Goal: Task Accomplishment & Management: Manage account settings

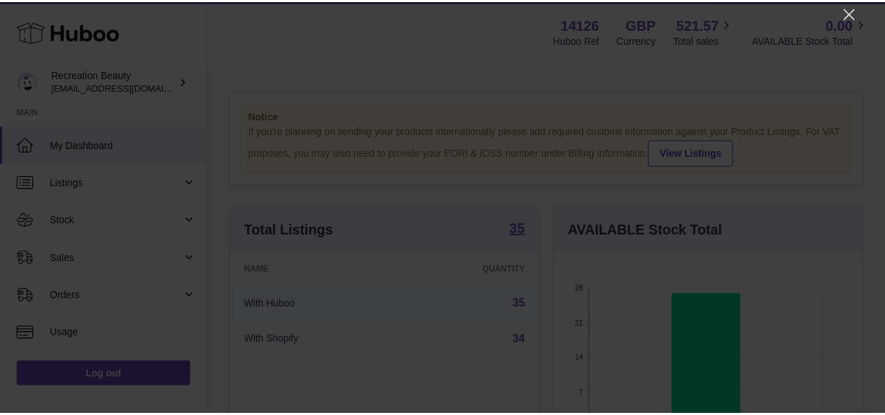
scroll to position [218, 312]
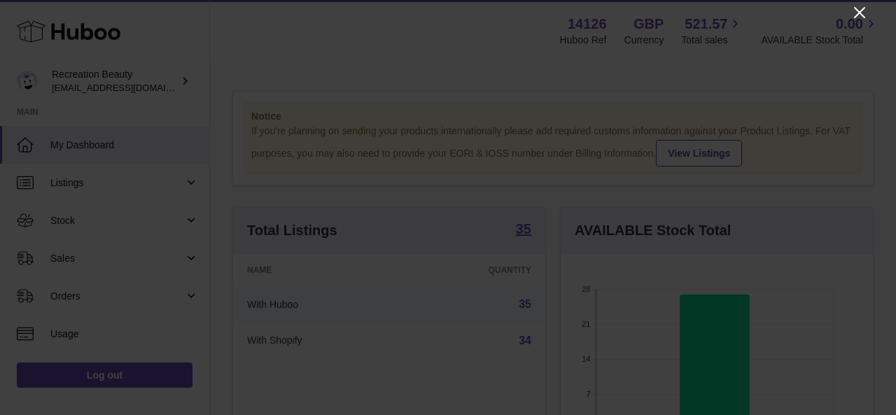
click at [862, 5] on icon "Close" at bounding box center [859, 12] width 17 height 17
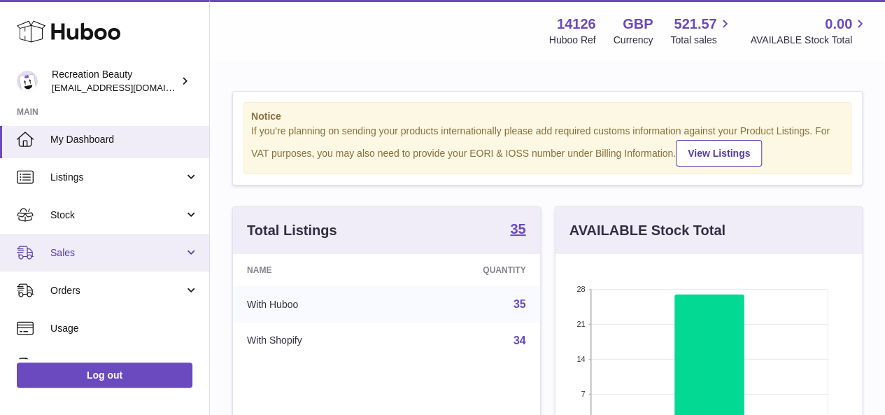
scroll to position [0, 0]
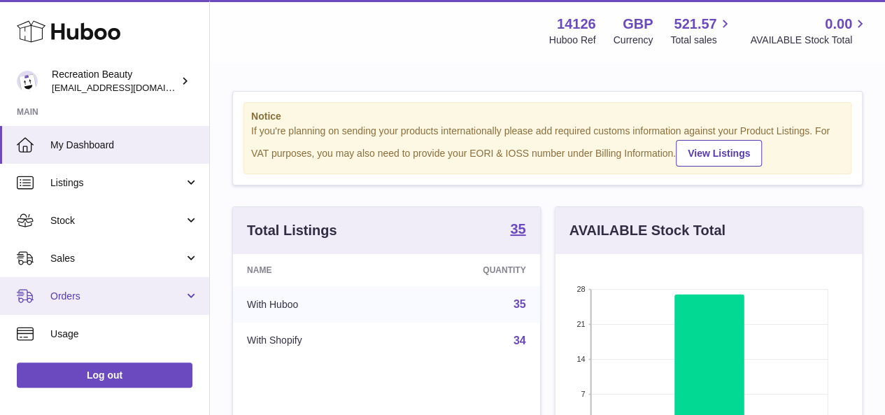
click at [169, 292] on span "Orders" at bounding box center [117, 296] width 134 height 13
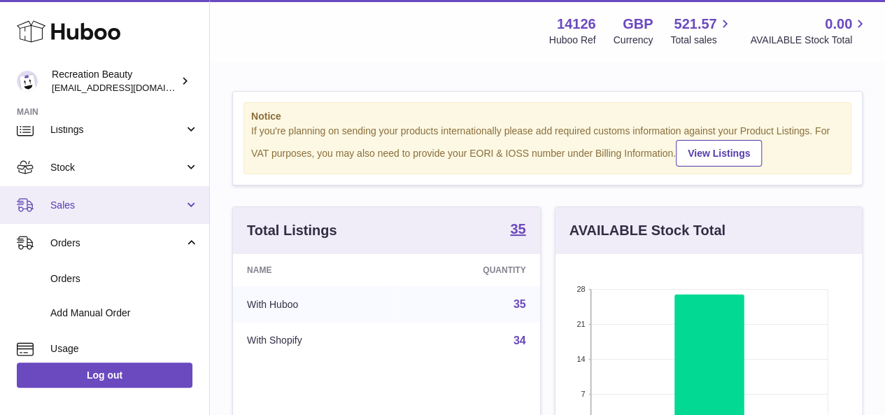
click at [158, 202] on span "Sales" at bounding box center [117, 205] width 134 height 13
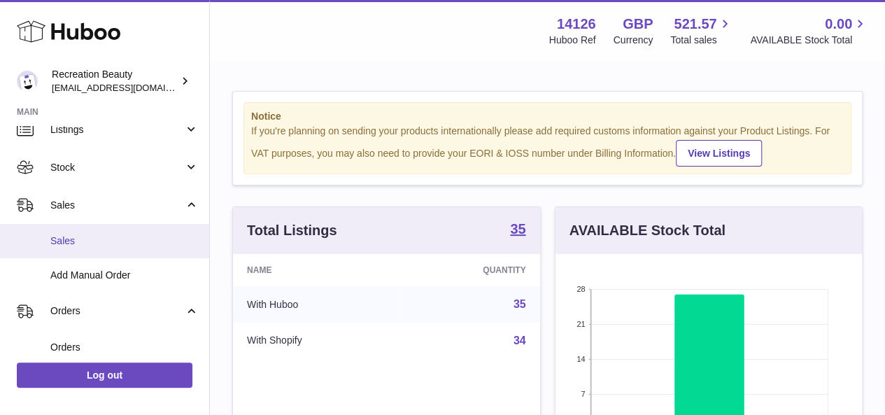
click at [143, 247] on span "Sales" at bounding box center [124, 240] width 148 height 13
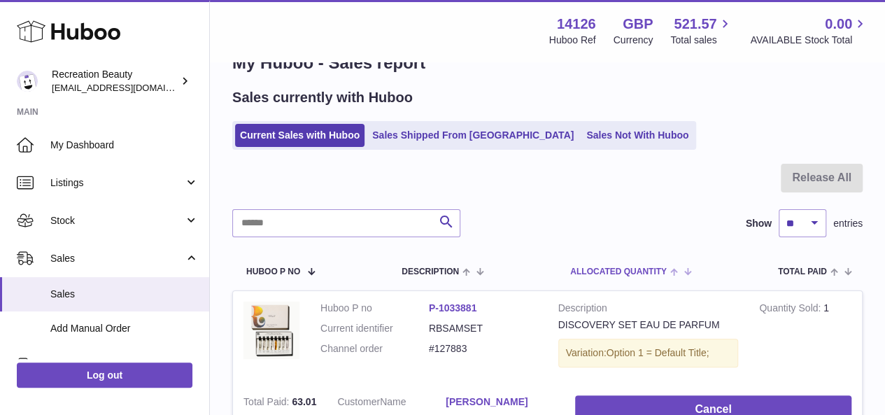
scroll to position [36, 0]
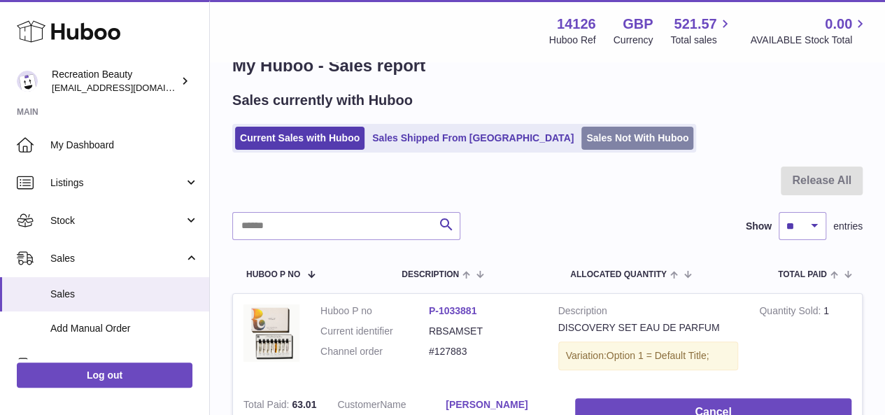
click at [582, 134] on link "Sales Not With Huboo" at bounding box center [638, 138] width 112 height 23
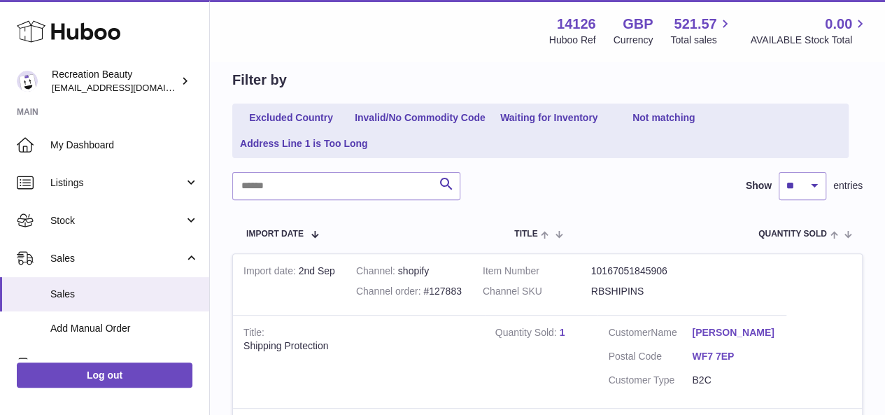
scroll to position [132, 0]
click at [321, 125] on link "Excluded Country" at bounding box center [291, 118] width 112 height 23
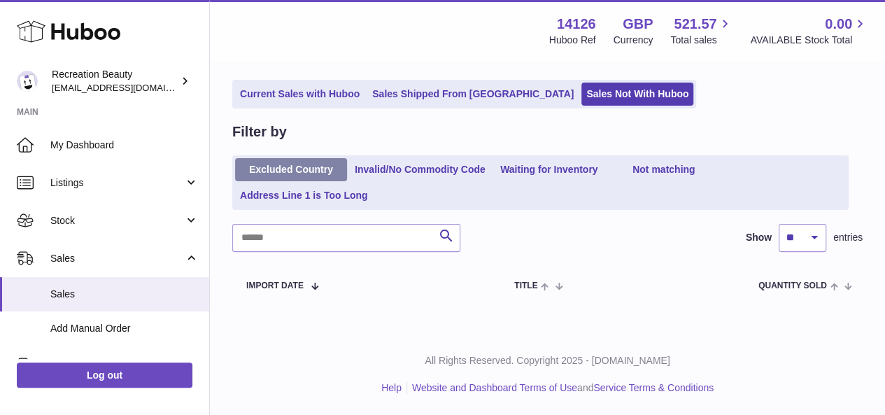
scroll to position [80, 0]
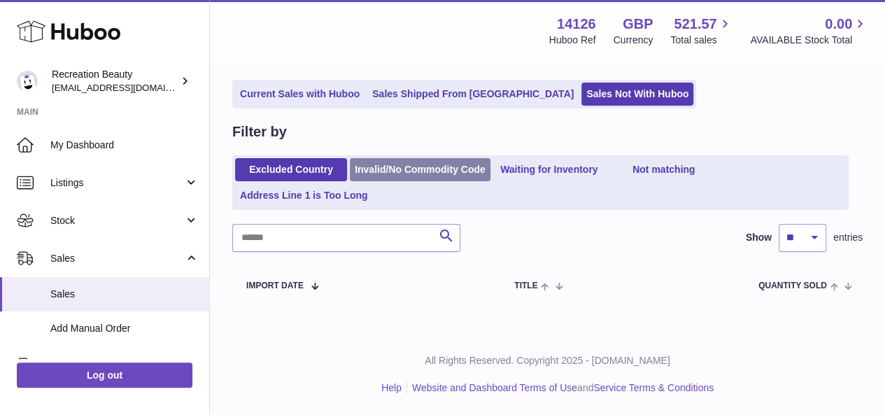
click at [394, 170] on link "Invalid/No Commodity Code" at bounding box center [420, 169] width 141 height 23
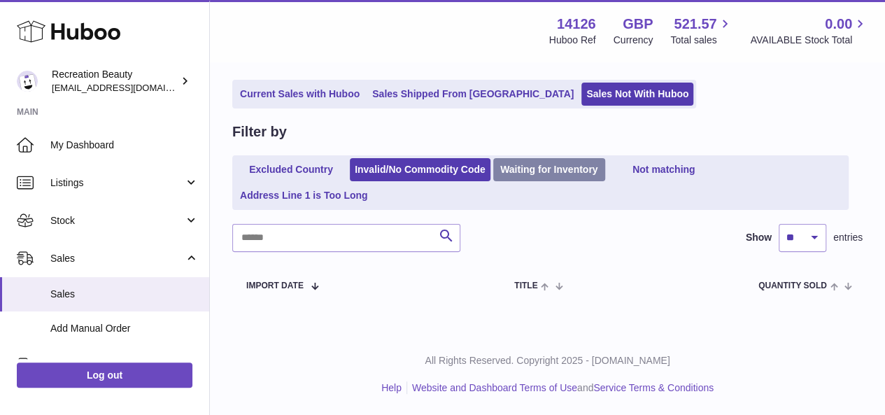
click at [523, 180] on link "Waiting for Inventory" at bounding box center [549, 169] width 112 height 23
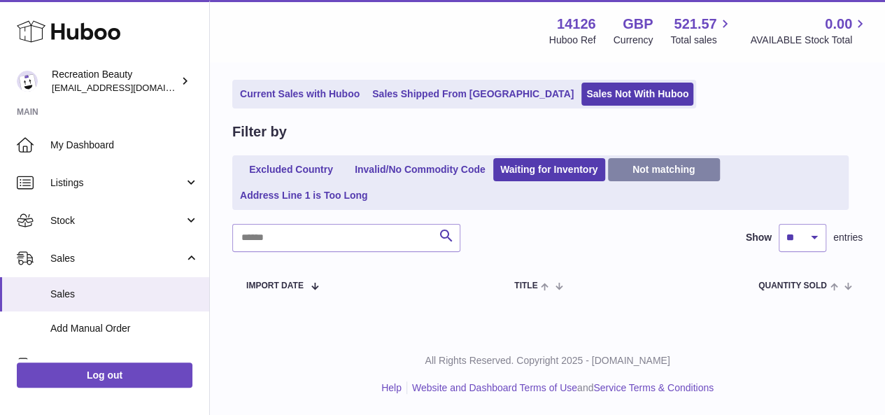
click at [628, 173] on link "Not matching" at bounding box center [664, 169] width 112 height 23
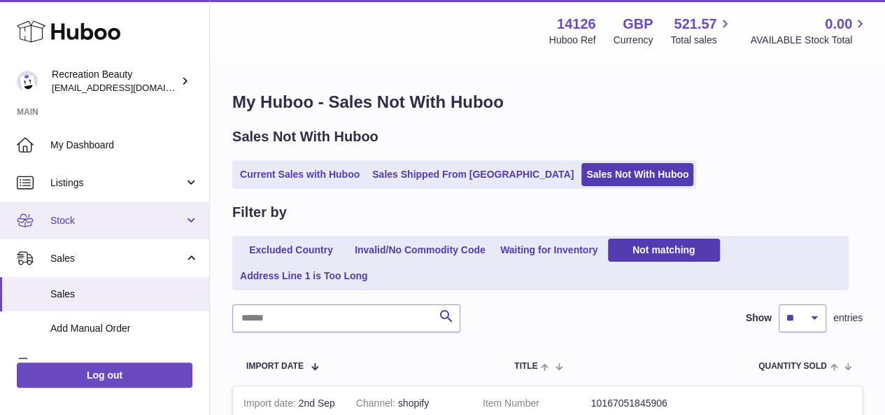
click at [122, 218] on span "Stock" at bounding box center [117, 220] width 134 height 13
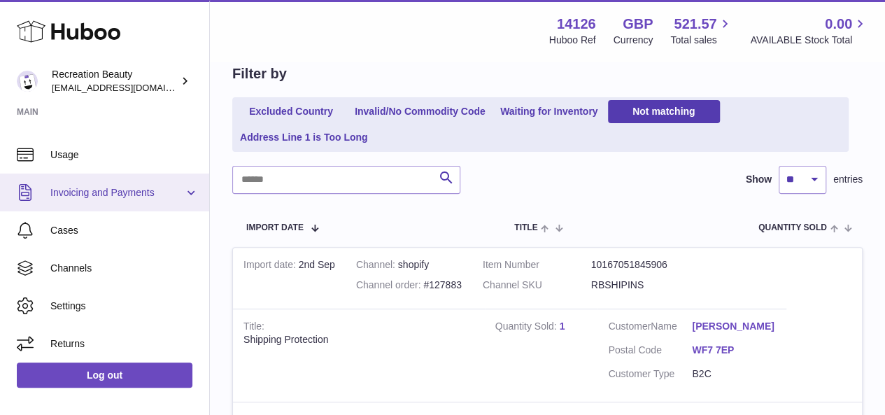
scroll to position [421, 0]
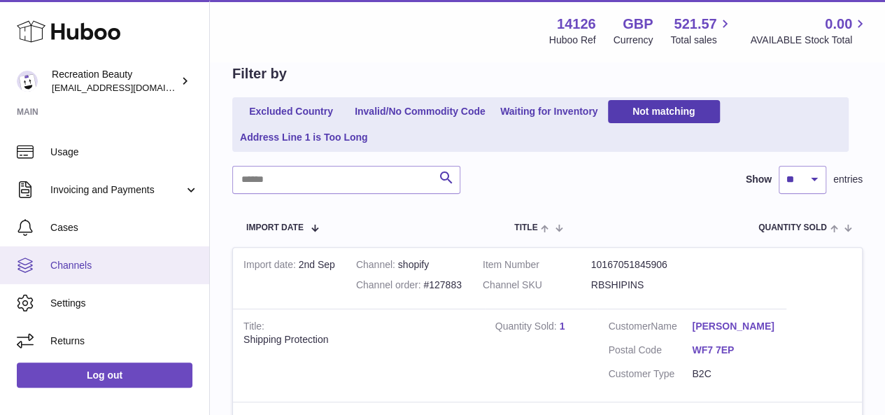
drag, startPoint x: 132, startPoint y: 260, endPoint x: 133, endPoint y: 250, distance: 10.6
click at [133, 250] on link "Channels" at bounding box center [104, 265] width 209 height 38
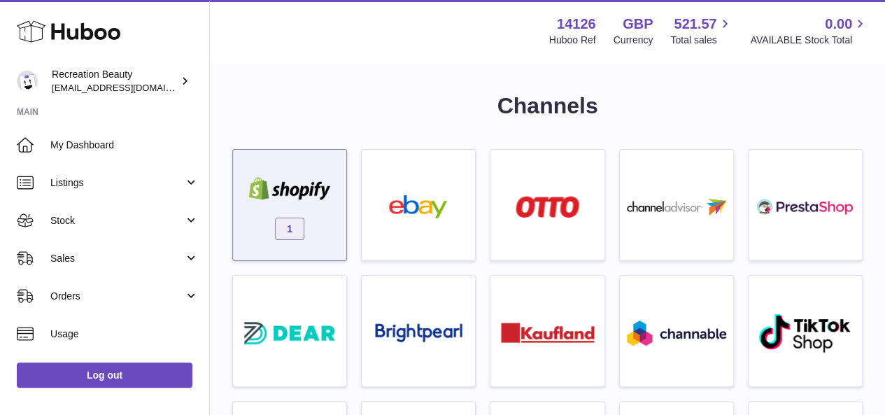
click at [309, 179] on img at bounding box center [289, 188] width 99 height 23
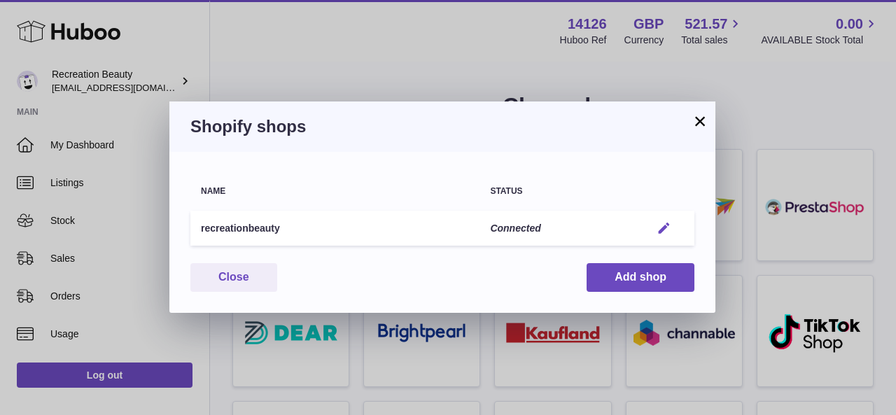
click at [666, 222] on em "button" at bounding box center [663, 228] width 15 height 15
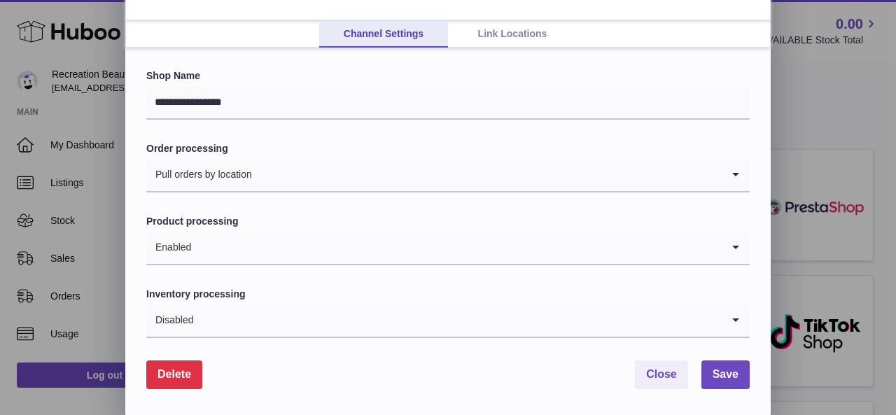
scroll to position [92, 0]
click at [738, 320] on icon "Search for option" at bounding box center [735, 320] width 28 height 32
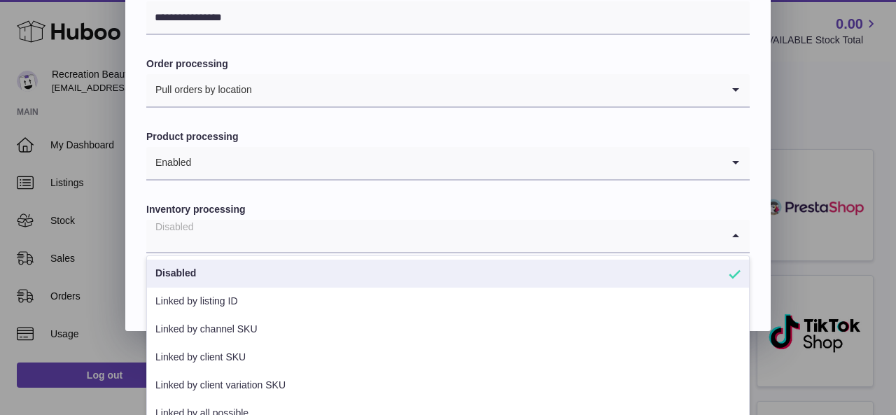
scroll to position [176, 0]
click at [756, 229] on div "**********" at bounding box center [447, 147] width 645 height 367
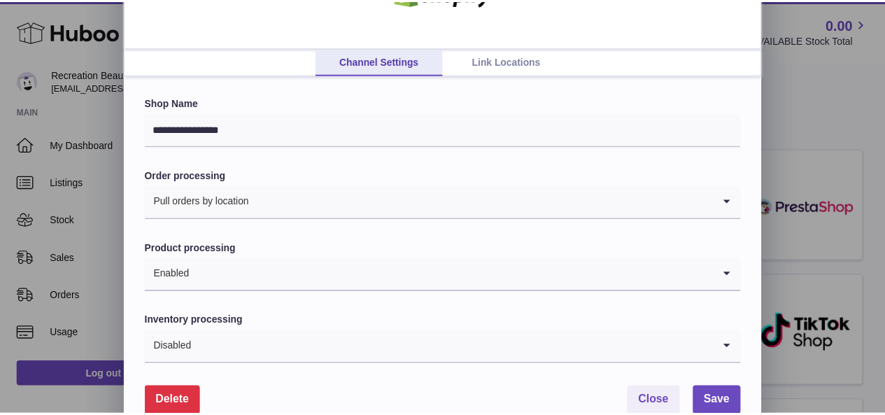
scroll to position [73, 0]
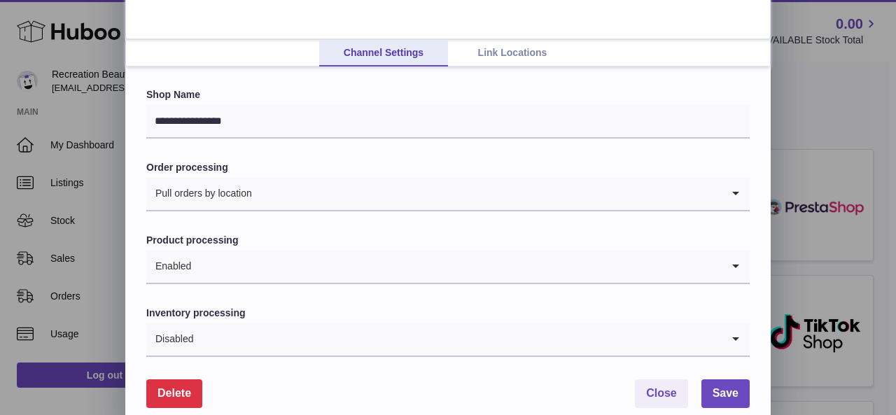
click at [845, 209] on div "**********" at bounding box center [448, 180] width 896 height 507
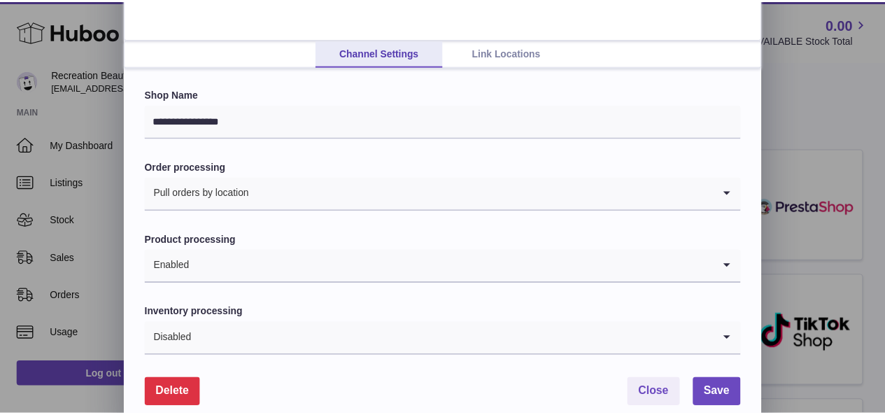
scroll to position [0, 0]
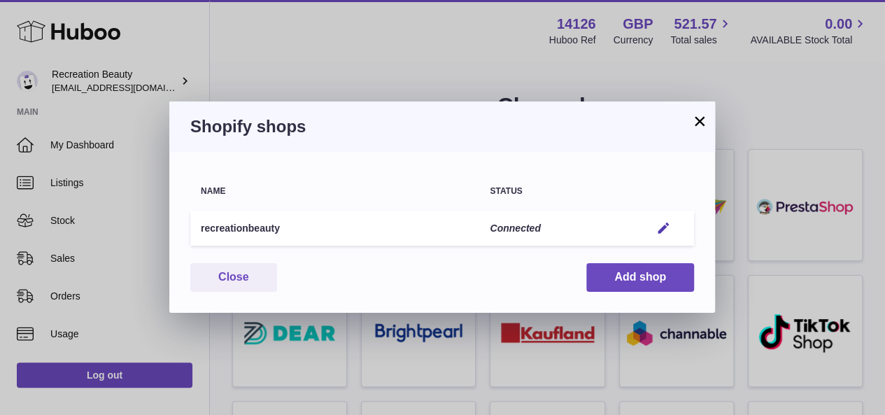
click at [701, 117] on button "×" at bounding box center [699, 121] width 17 height 17
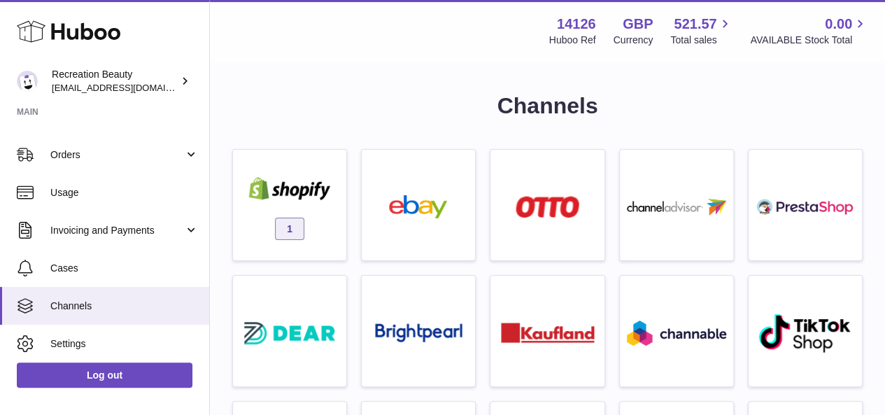
scroll to position [182, 0]
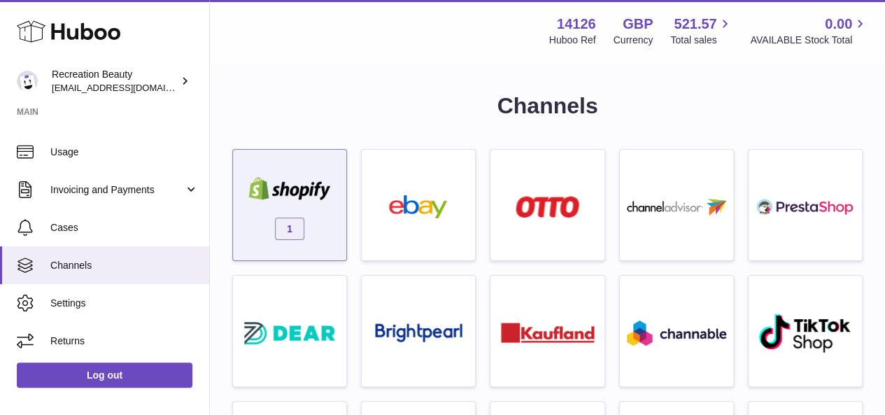
click at [307, 204] on div at bounding box center [289, 190] width 99 height 27
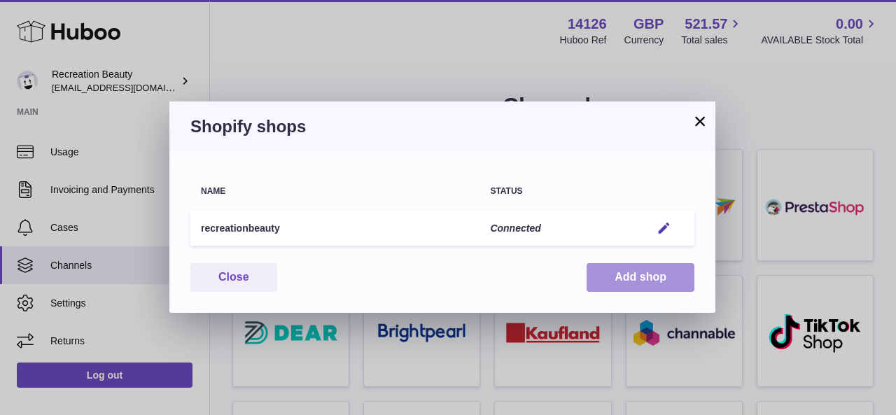
click at [609, 282] on button "Add shop" at bounding box center [640, 277] width 108 height 29
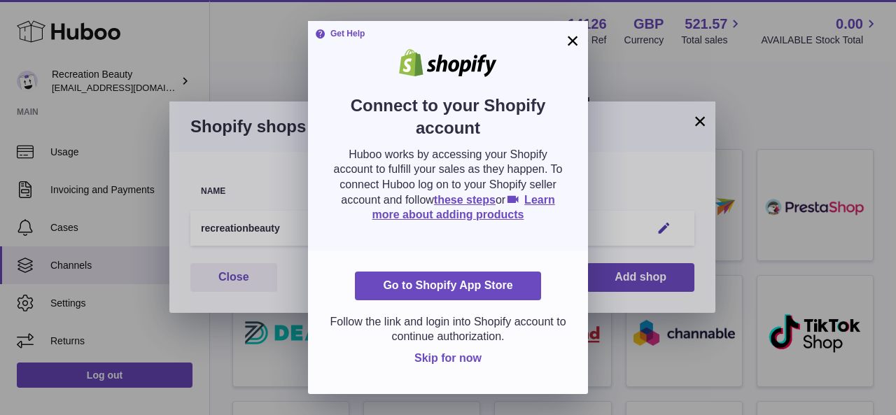
click at [446, 360] on span "Skip for now" at bounding box center [447, 358] width 67 height 12
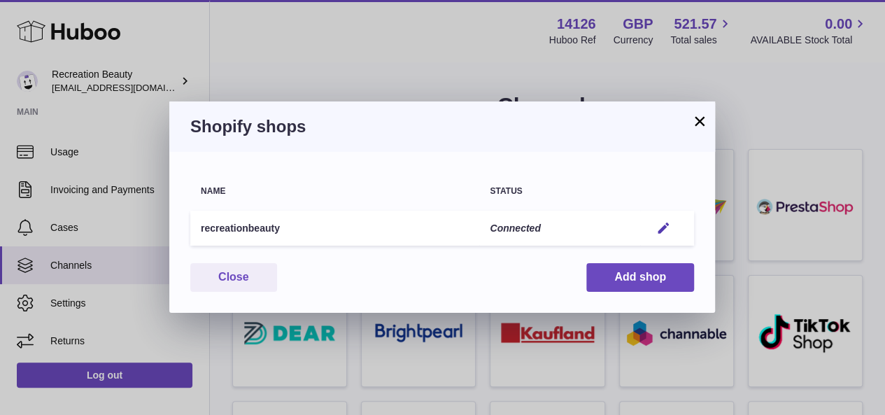
click at [700, 125] on button "×" at bounding box center [699, 121] width 17 height 17
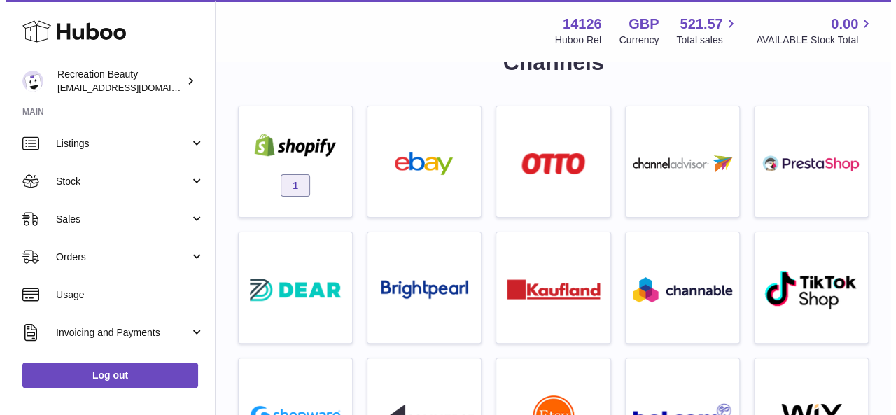
scroll to position [0, 0]
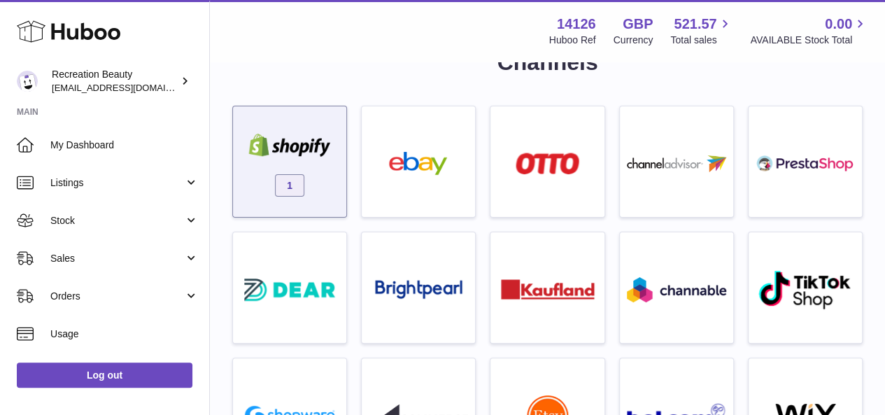
click at [252, 155] on img at bounding box center [289, 145] width 99 height 23
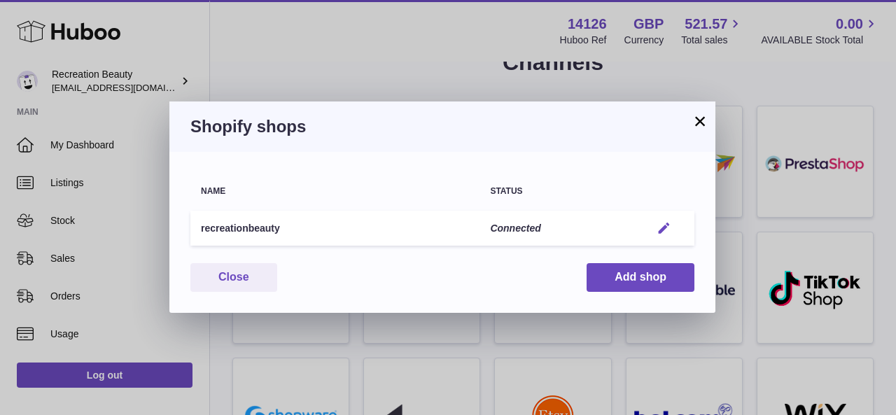
click at [668, 226] on em "button" at bounding box center [663, 228] width 15 height 15
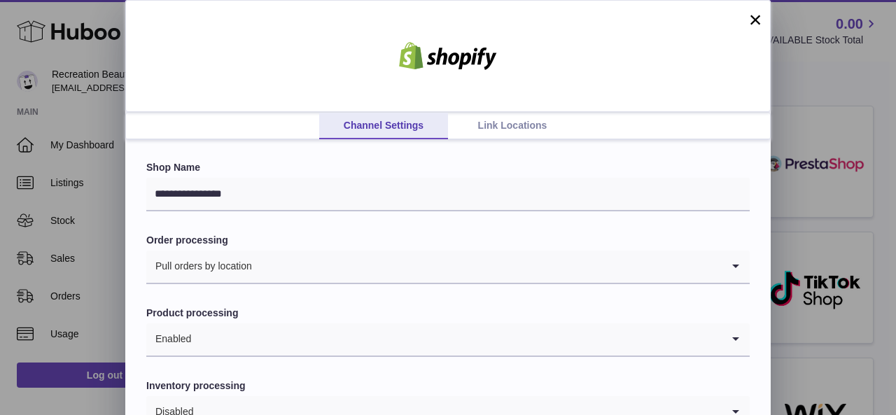
click at [519, 128] on link "Link Locations" at bounding box center [512, 126] width 129 height 27
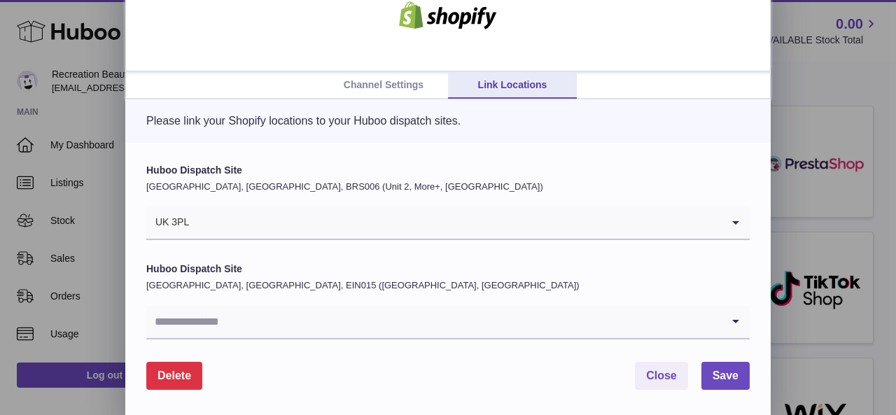
scroll to position [43, 0]
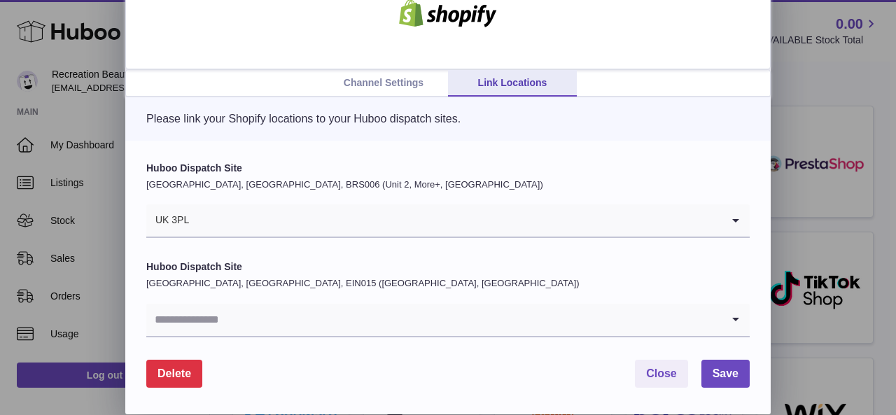
click at [506, 311] on input "Search for option" at bounding box center [433, 320] width 575 height 32
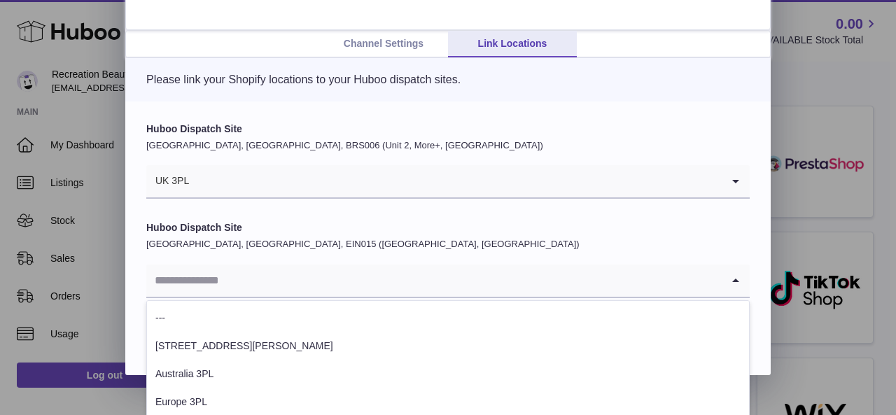
scroll to position [80, 0]
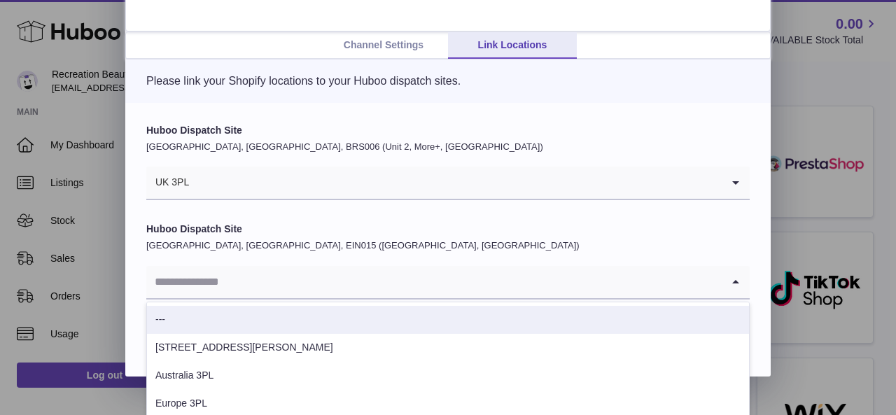
click at [514, 221] on form "Huboo Dispatch Site United Kingdom, Severn Beach, BRS006 (Unit 2, More+, UK) UK…" at bounding box center [447, 237] width 603 height 227
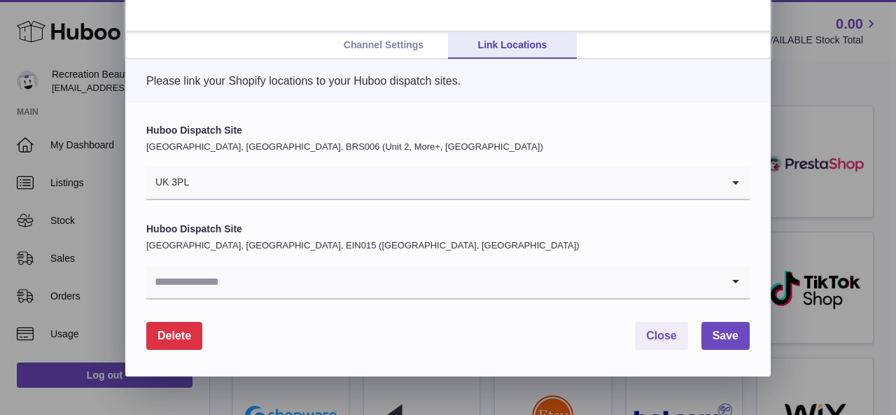
scroll to position [43, 0]
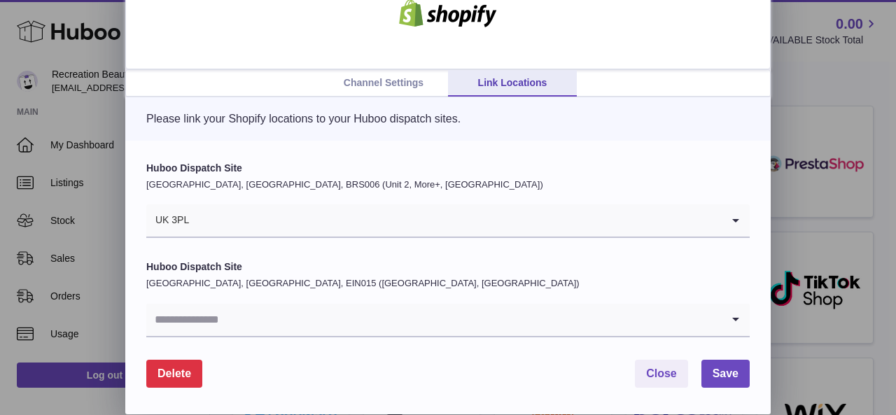
click at [745, 327] on icon "Search for option" at bounding box center [735, 320] width 28 height 32
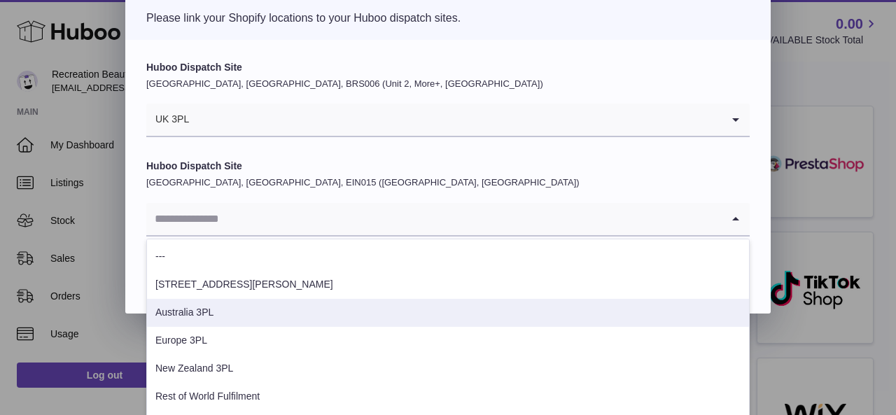
scroll to position [15, 0]
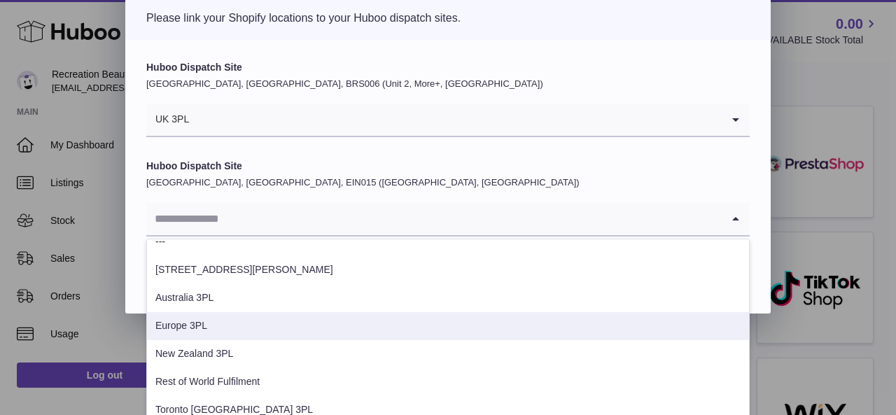
click at [486, 327] on li "Europe 3PL" at bounding box center [448, 326] width 602 height 28
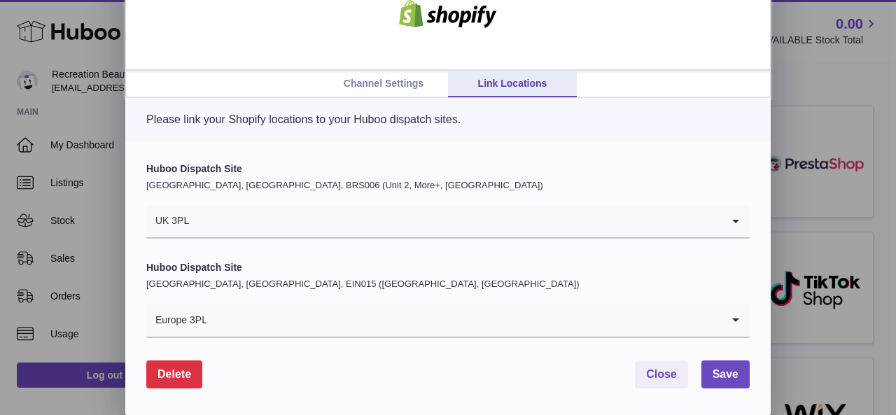
scroll to position [43, 0]
click at [496, 327] on input "Search for option" at bounding box center [465, 320] width 514 height 32
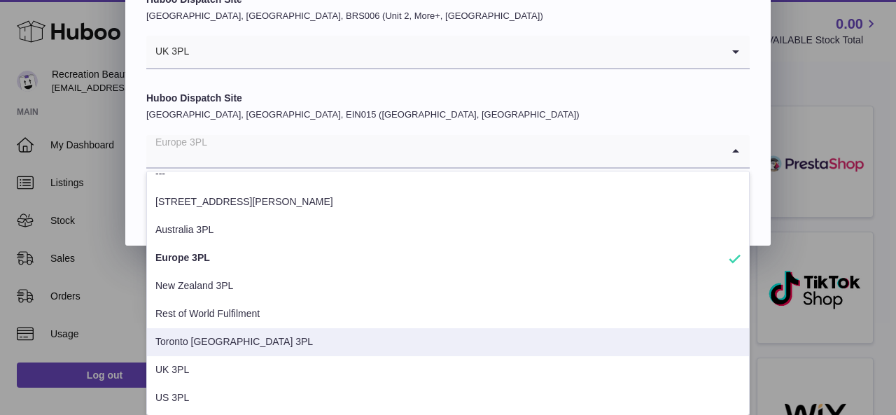
scroll to position [3, 0]
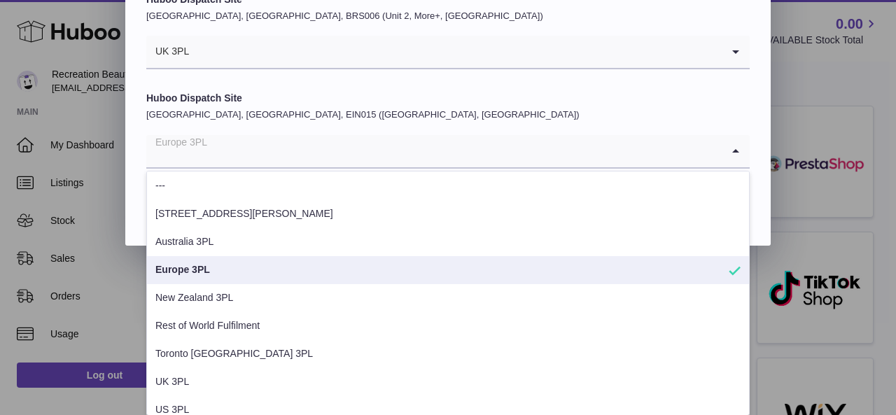
click at [459, 274] on li "Europe 3PL" at bounding box center [448, 270] width 602 height 28
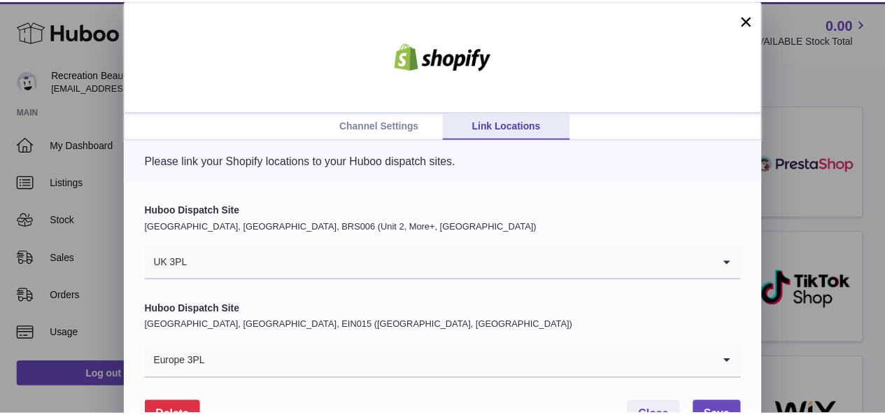
scroll to position [43, 0]
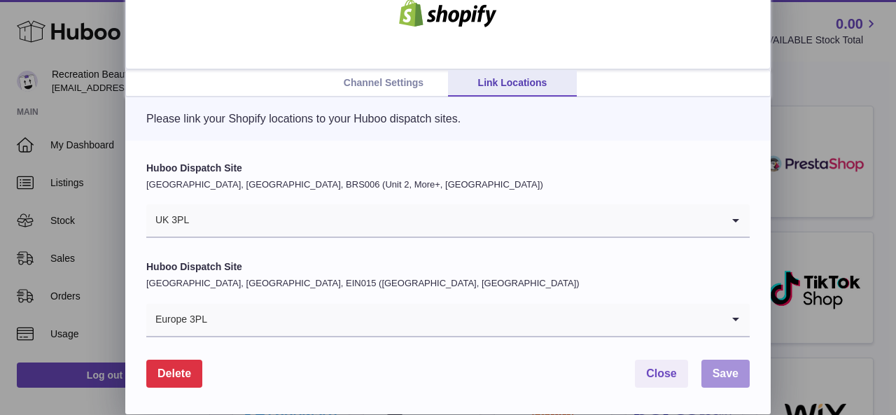
click at [718, 369] on span "Save" at bounding box center [725, 373] width 26 height 12
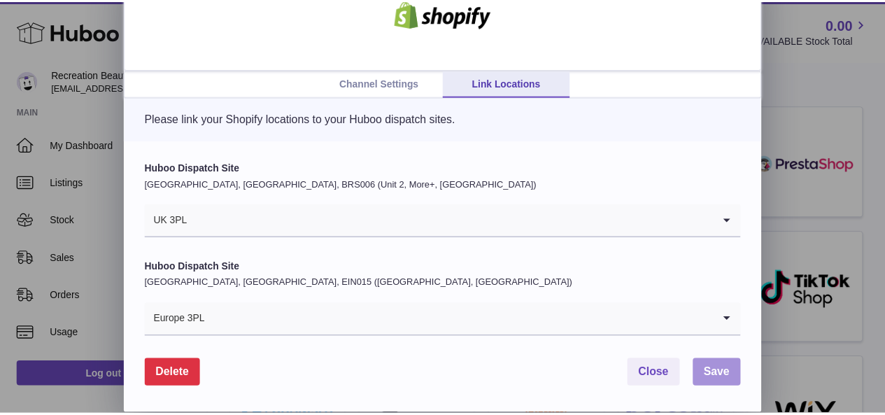
scroll to position [0, 0]
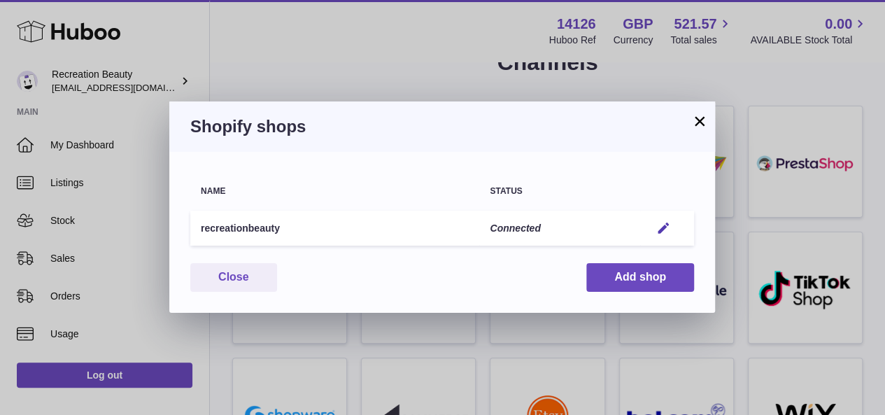
click at [698, 128] on button "×" at bounding box center [699, 121] width 17 height 17
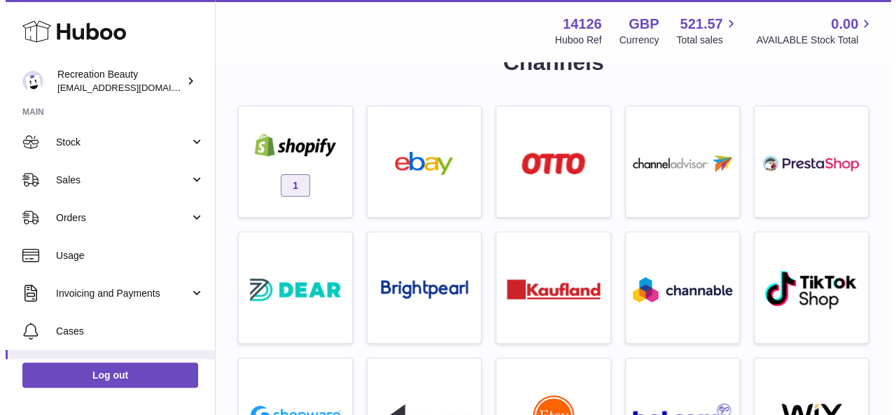
scroll to position [55, 0]
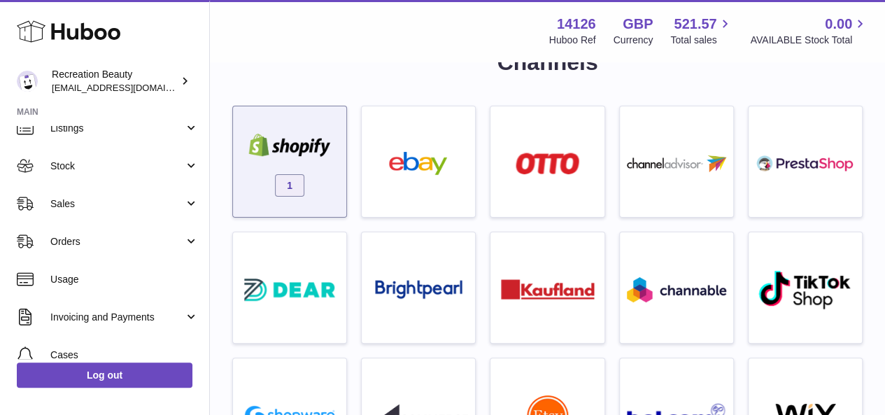
click at [330, 127] on div "1" at bounding box center [289, 165] width 99 height 90
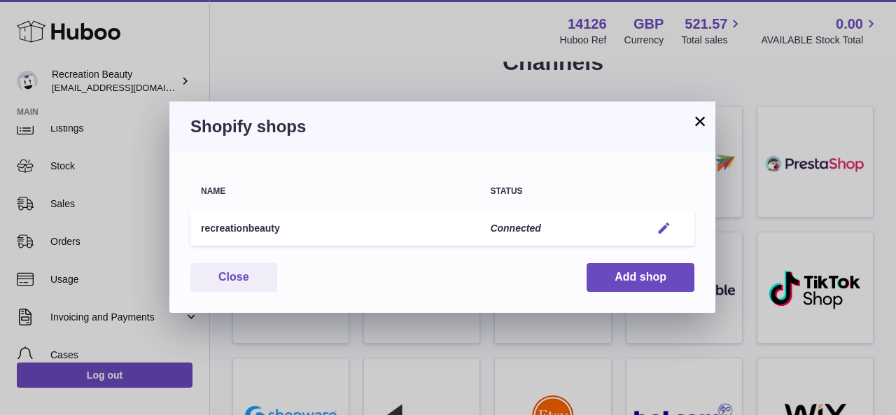
click at [663, 230] on em "button" at bounding box center [663, 228] width 15 height 15
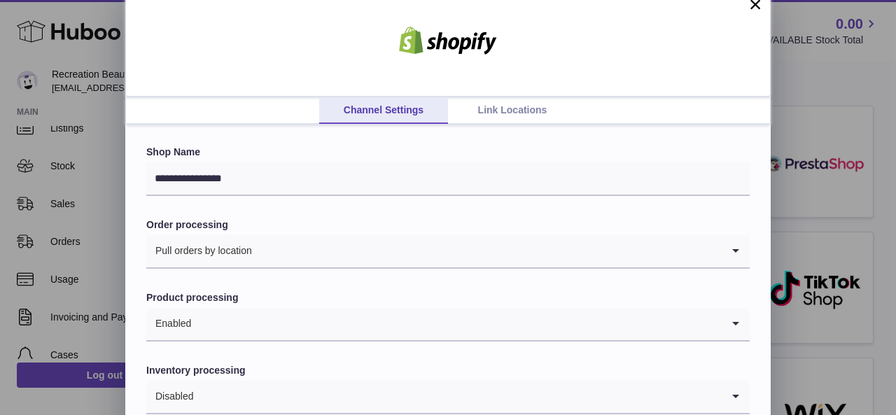
scroll to position [3, 0]
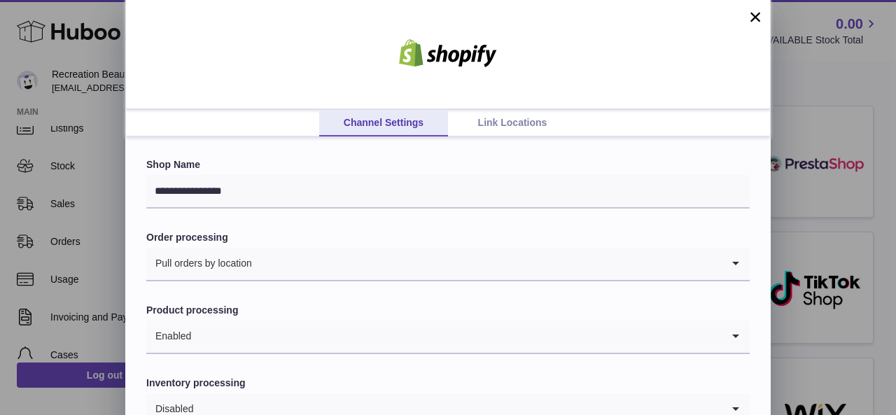
click at [498, 131] on link "Link Locations" at bounding box center [512, 123] width 129 height 27
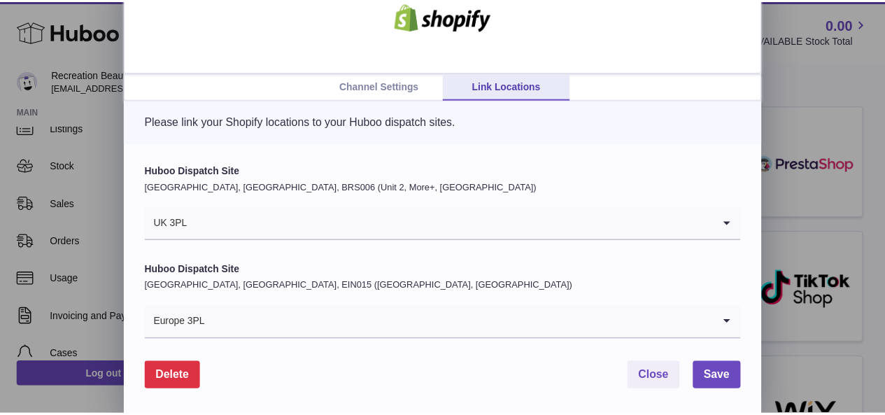
scroll to position [43, 0]
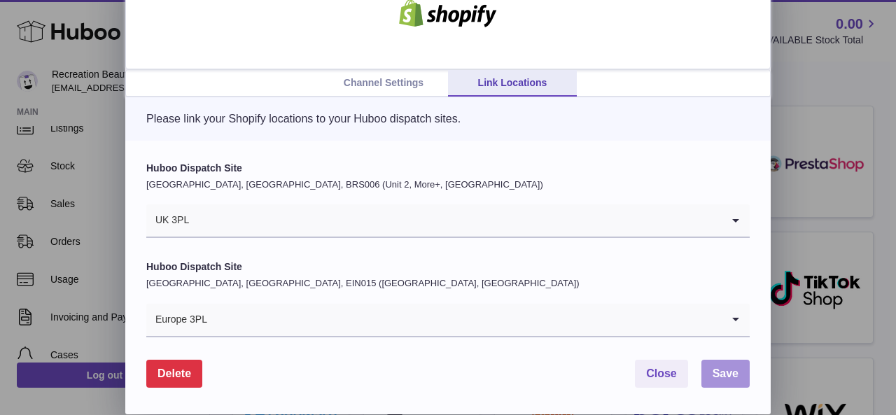
click at [719, 365] on button "Save" at bounding box center [725, 374] width 48 height 29
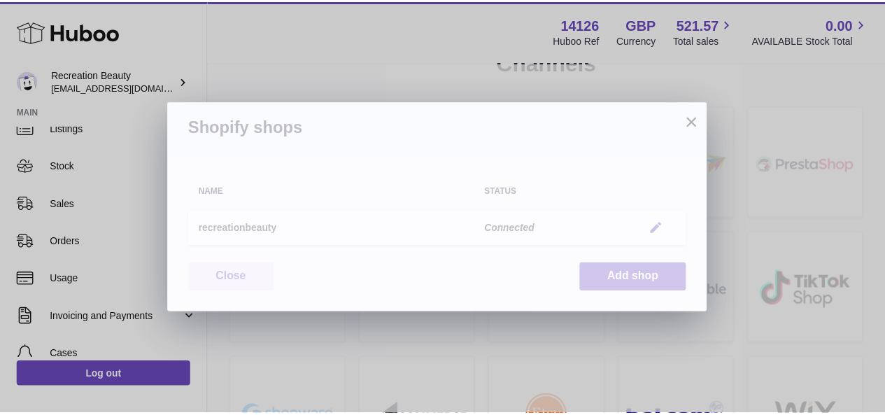
scroll to position [0, 0]
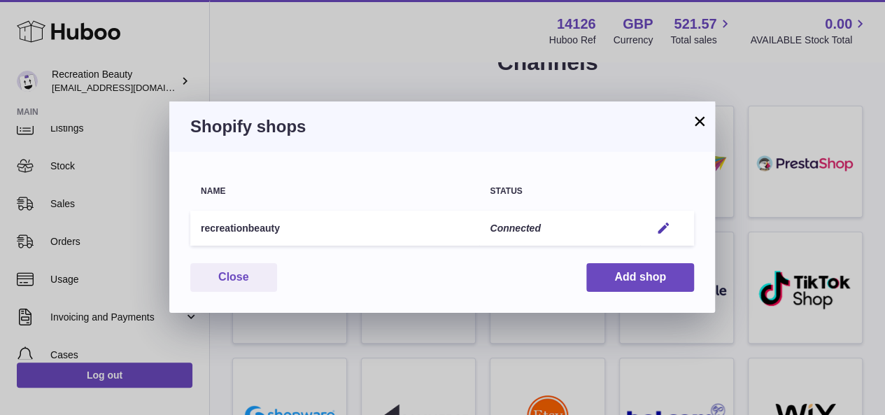
click at [700, 124] on button "×" at bounding box center [699, 121] width 17 height 17
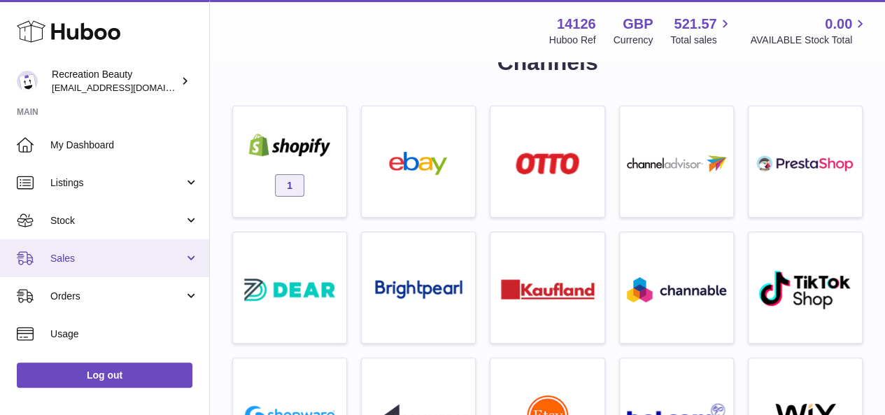
click at [143, 249] on link "Sales" at bounding box center [104, 258] width 209 height 38
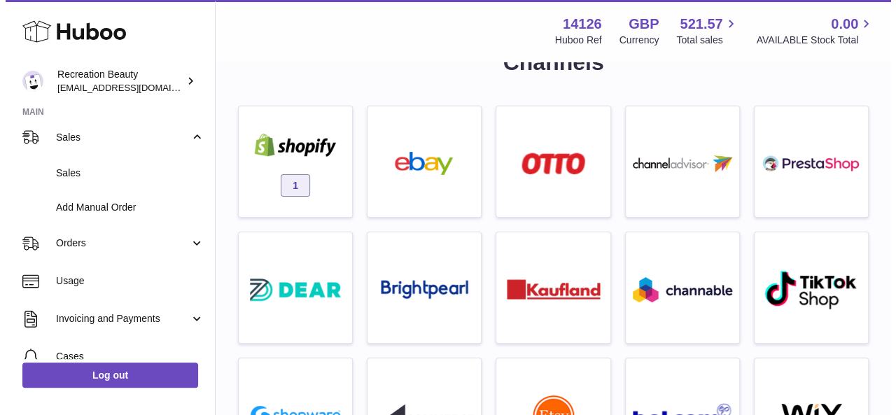
scroll to position [122, 0]
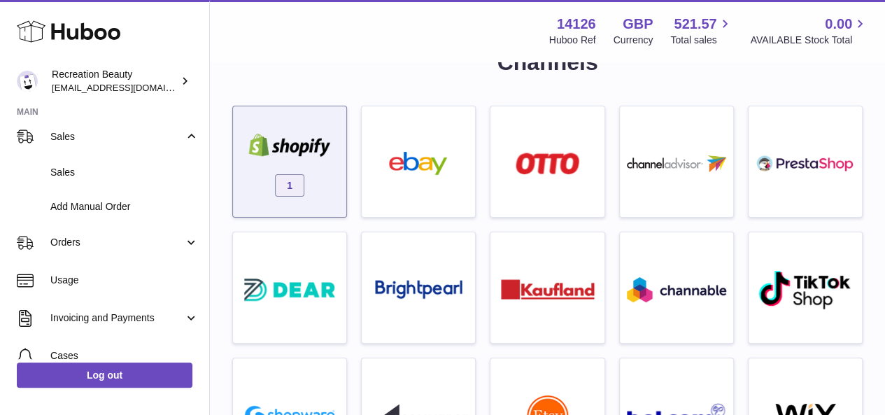
click at [320, 187] on div "1" at bounding box center [289, 165] width 99 height 90
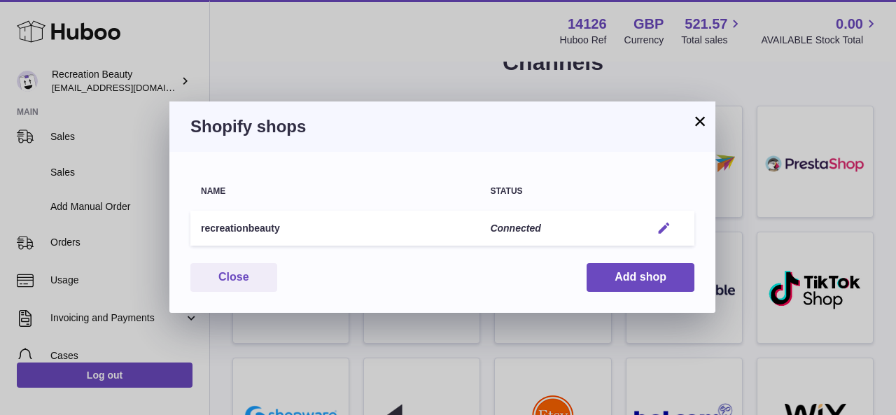
click at [659, 226] on em "button" at bounding box center [663, 228] width 15 height 15
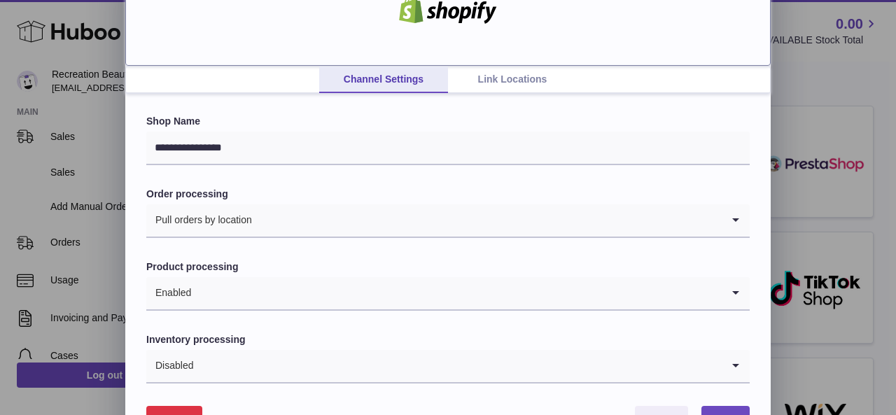
scroll to position [50, 0]
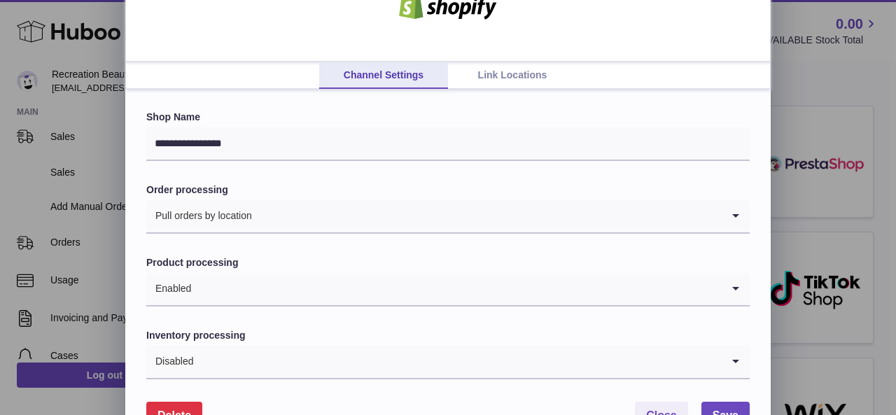
click at [530, 65] on link "Link Locations" at bounding box center [512, 75] width 129 height 27
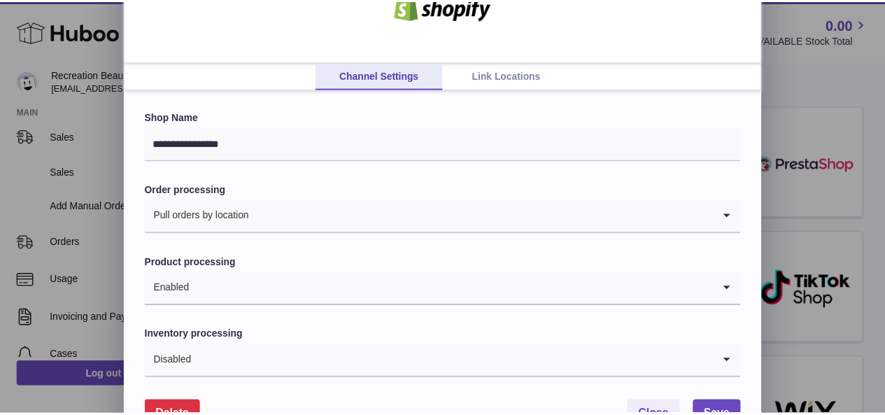
scroll to position [0, 0]
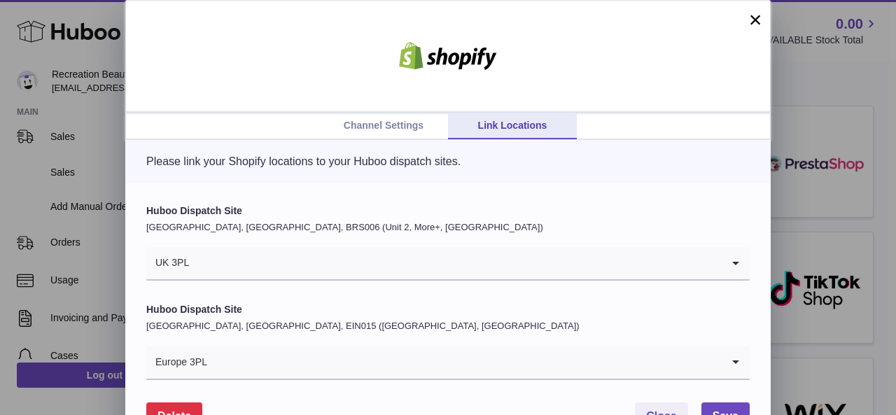
click at [751, 15] on button "×" at bounding box center [755, 19] width 17 height 17
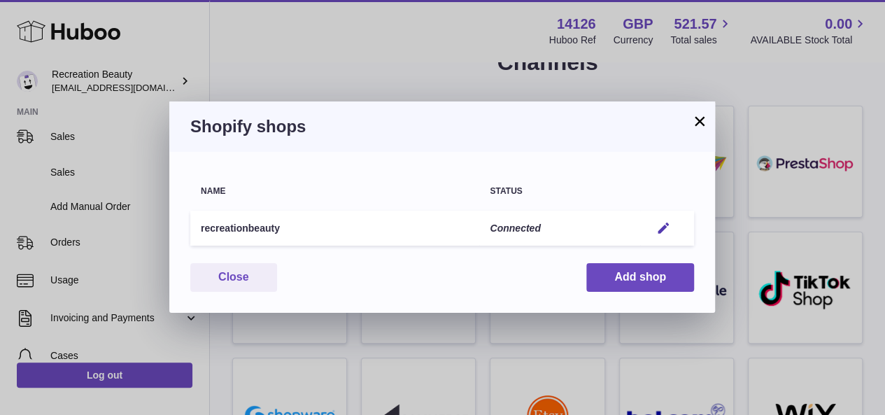
click at [705, 113] on button "×" at bounding box center [699, 121] width 17 height 17
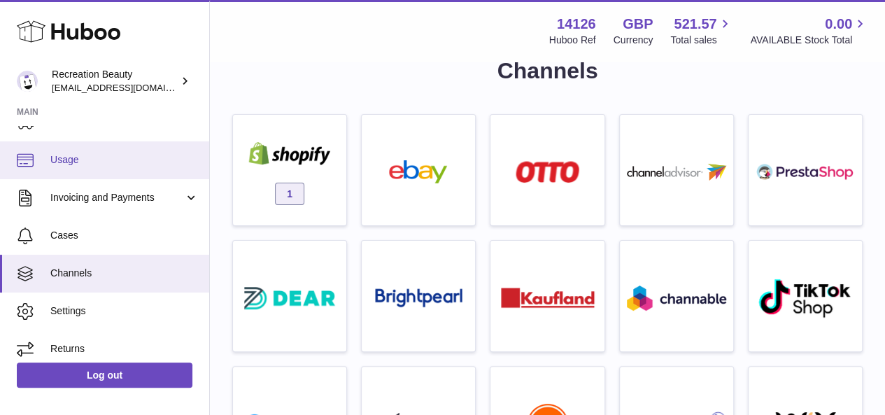
scroll to position [251, 0]
